Goal: Check status: Check status

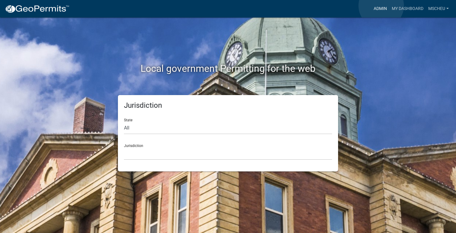
drag, startPoint x: 381, startPoint y: 6, endPoint x: 375, endPoint y: 6, distance: 6.0
click at [381, 6] on link "Admin" at bounding box center [381, 8] width 18 height 11
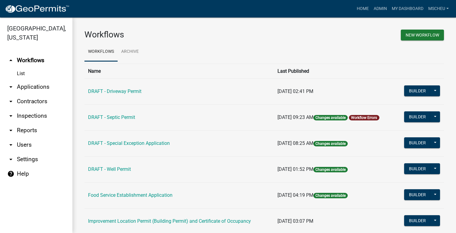
click at [35, 88] on link "arrow_drop_down Applications" at bounding box center [36, 87] width 72 height 14
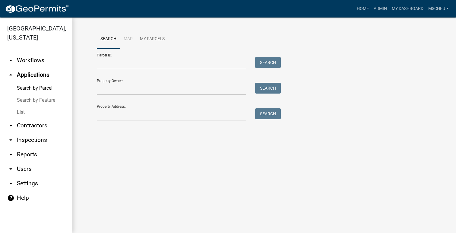
click at [32, 114] on link "List" at bounding box center [36, 112] width 72 height 12
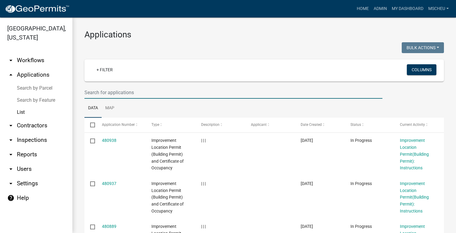
drag, startPoint x: 104, startPoint y: 91, endPoint x: 120, endPoint y: 89, distance: 16.7
click at [104, 91] on input "text" at bounding box center [234, 92] width 298 height 12
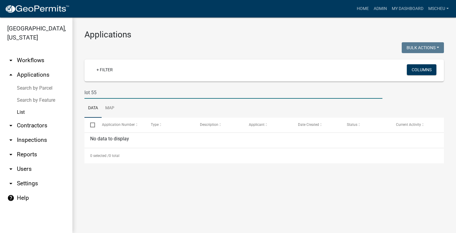
drag, startPoint x: 103, startPoint y: 90, endPoint x: 34, endPoint y: 91, distance: 68.5
click at [34, 91] on div "[GEOGRAPHIC_DATA], [US_STATE] arrow_drop_down Workflows List arrow_drop_up Appl…" at bounding box center [228, 125] width 456 height 215
type input "[PERSON_NAME]"
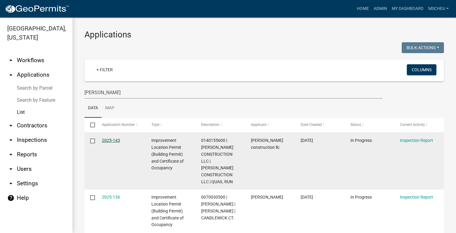
click at [103, 142] on link "2025-143" at bounding box center [111, 140] width 18 height 5
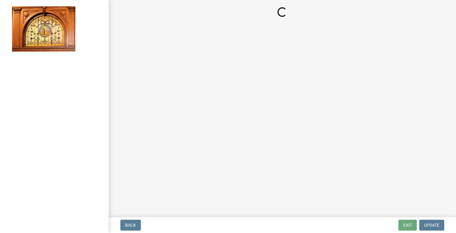
select select "62bb873c-c571-4454-ac8a-8c216551e2a3"
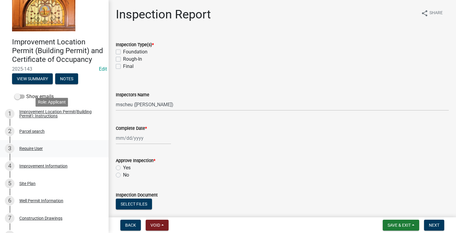
scroll to position [30, 0]
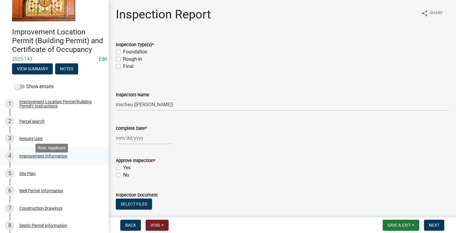
click at [34, 158] on div "Improvement Information" at bounding box center [43, 156] width 48 height 4
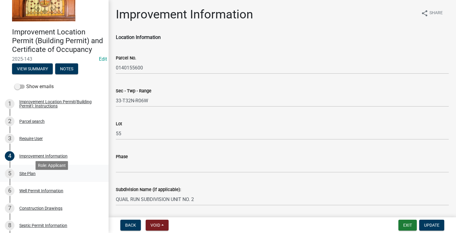
click at [29, 176] on div "Site Plan" at bounding box center [27, 173] width 16 height 4
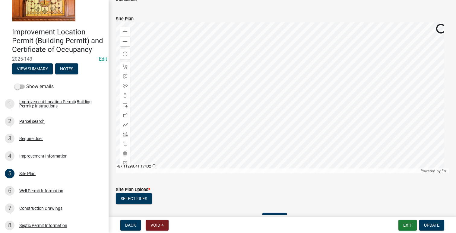
scroll to position [99, 0]
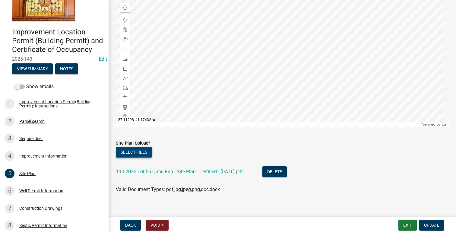
click at [138, 147] on button "Select files" at bounding box center [134, 152] width 36 height 11
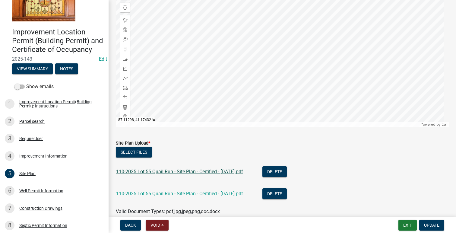
click at [212, 169] on link "110-2025 Lot 55 Quail Run - Site Plan - Certified - [DATE].pdf" at bounding box center [179, 172] width 127 height 6
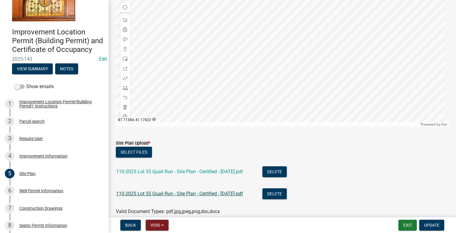
click at [216, 191] on link "110-2025 Lot 55 Quail Run - Site Plan - Certified - [DATE].pdf" at bounding box center [179, 194] width 127 height 6
click at [284, 166] on button "Delete" at bounding box center [275, 171] width 24 height 11
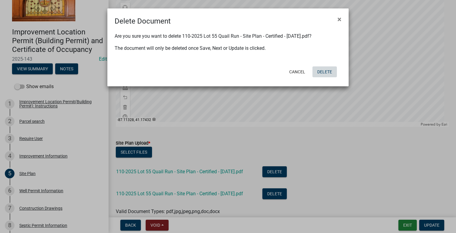
click at [324, 72] on button "Delete" at bounding box center [325, 71] width 24 height 11
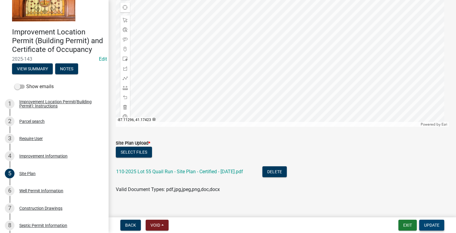
drag, startPoint x: 433, startPoint y: 222, endPoint x: 431, endPoint y: 218, distance: 4.2
click at [431, 219] on nav "Back Void Withdraw Lock Expire Void Exit Update" at bounding box center [283, 225] width 348 height 16
